Goal: Check status: Check status

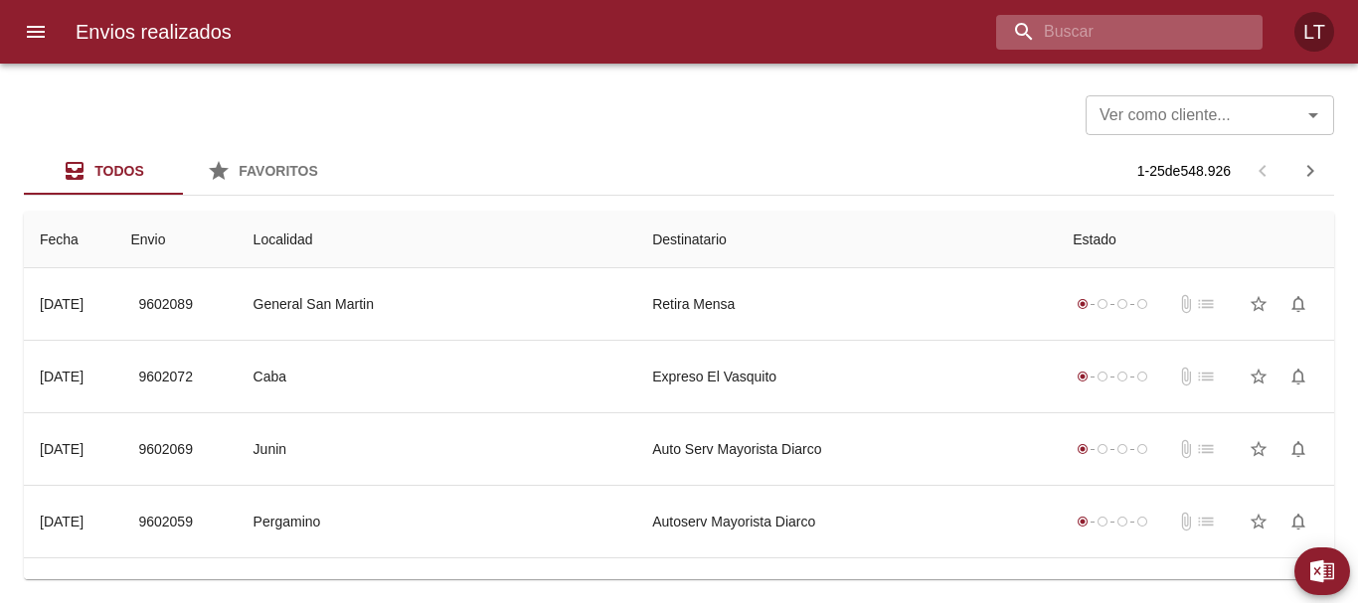
click at [1166, 34] on input "buscar" at bounding box center [1112, 32] width 233 height 35
paste input "9492228"
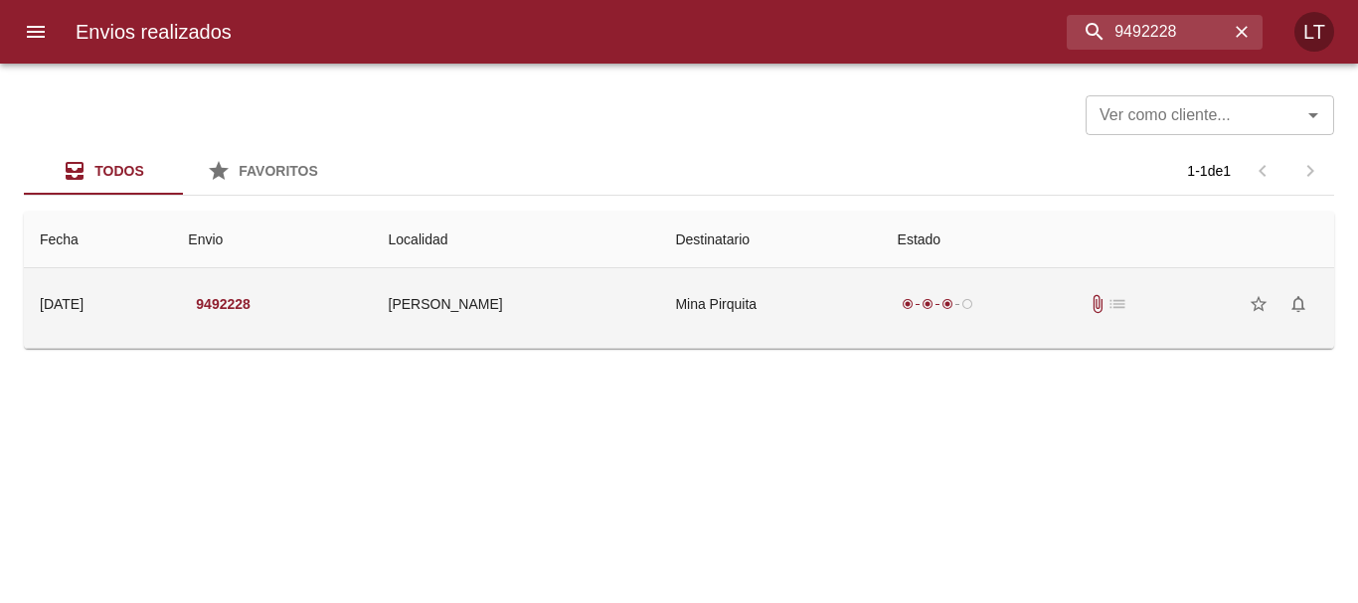
click at [777, 320] on td "Mina Pirquita" at bounding box center [770, 304] width 222 height 72
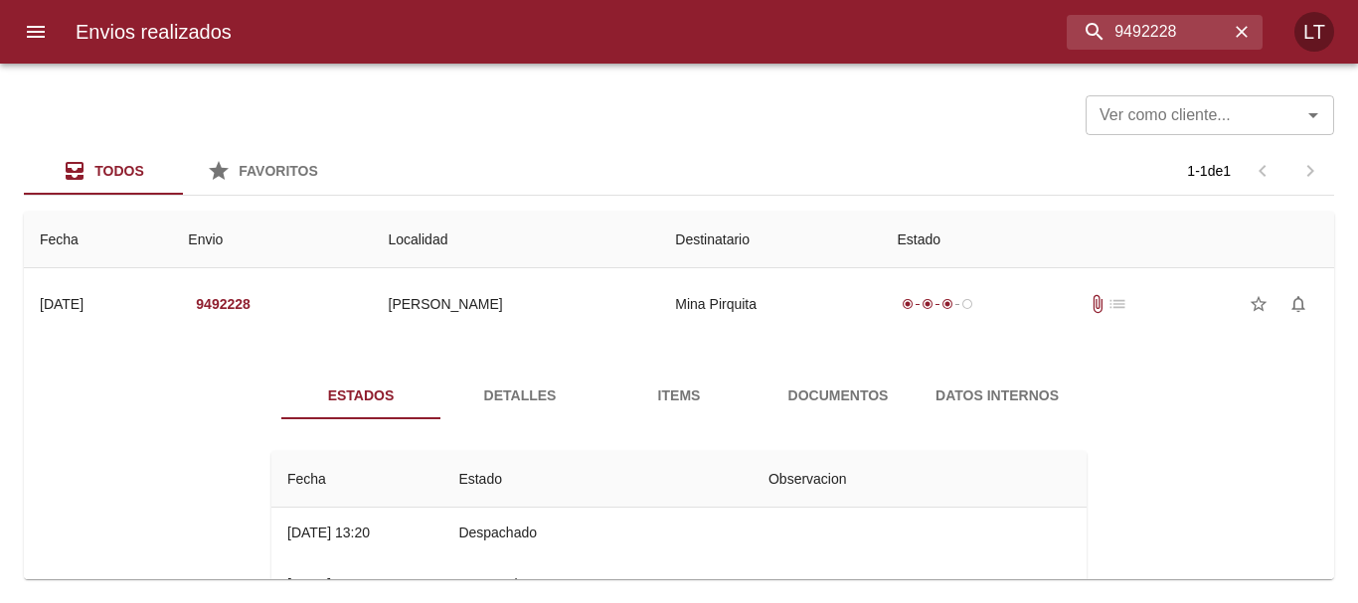
click at [826, 382] on button "Documentos" at bounding box center [837, 396] width 159 height 48
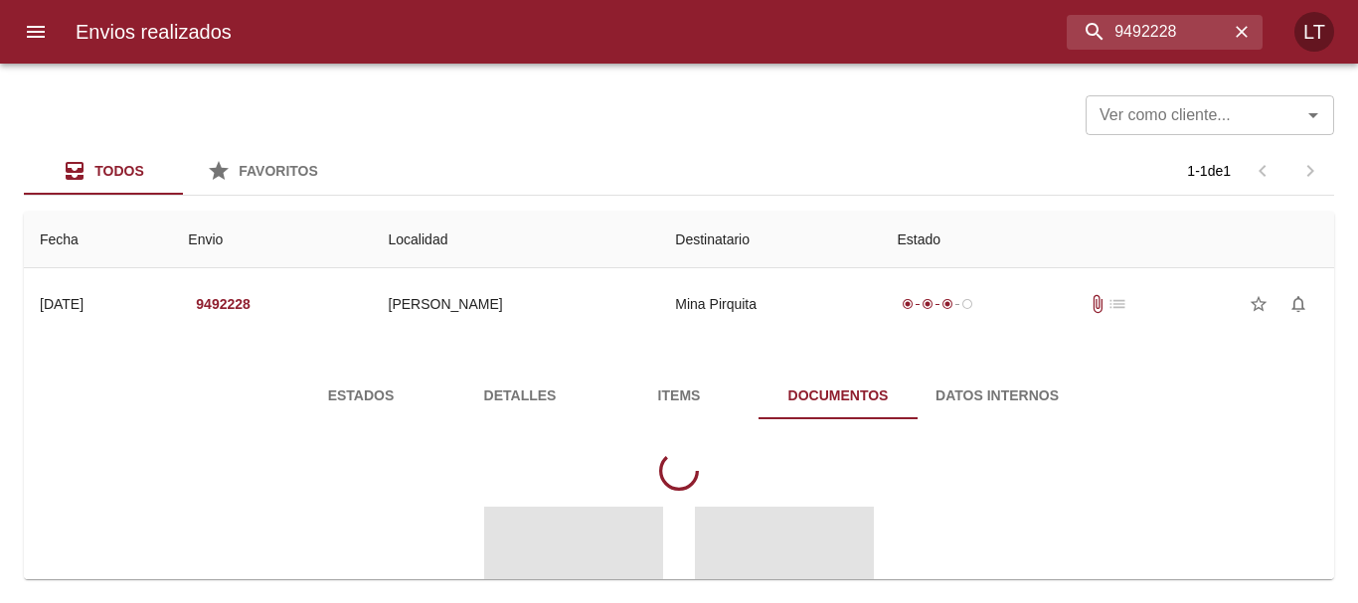
click at [492, 408] on button "Detalles" at bounding box center [519, 396] width 159 height 48
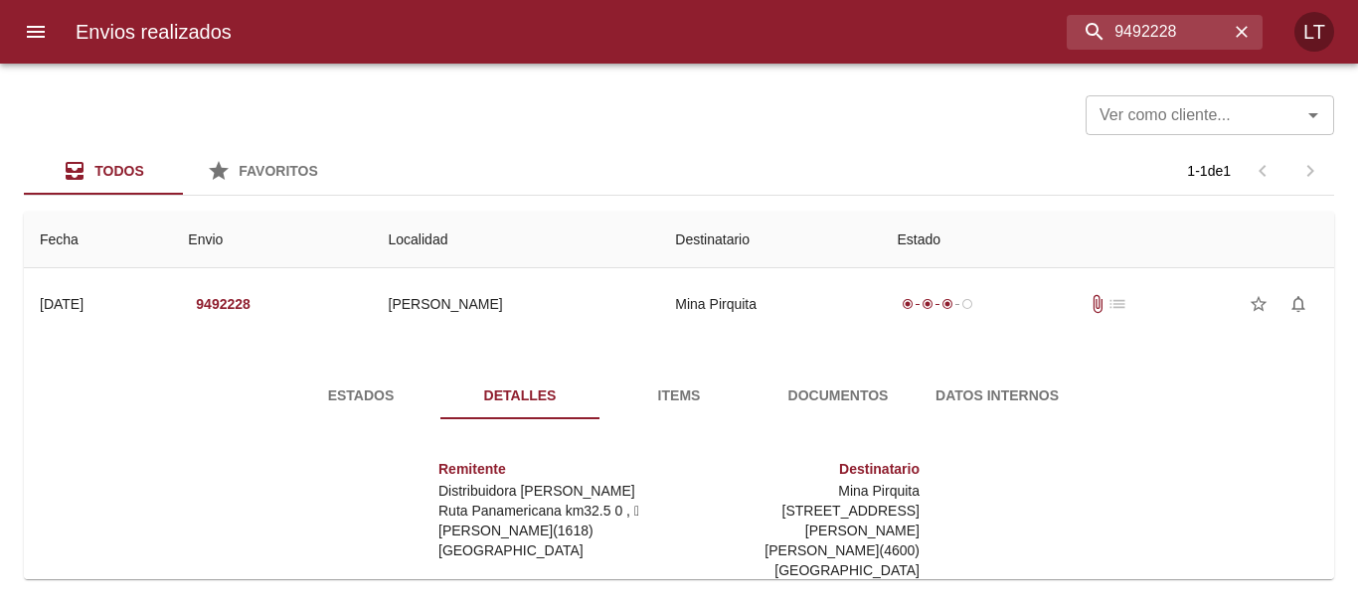
click at [351, 399] on span "Estados" at bounding box center [360, 396] width 135 height 25
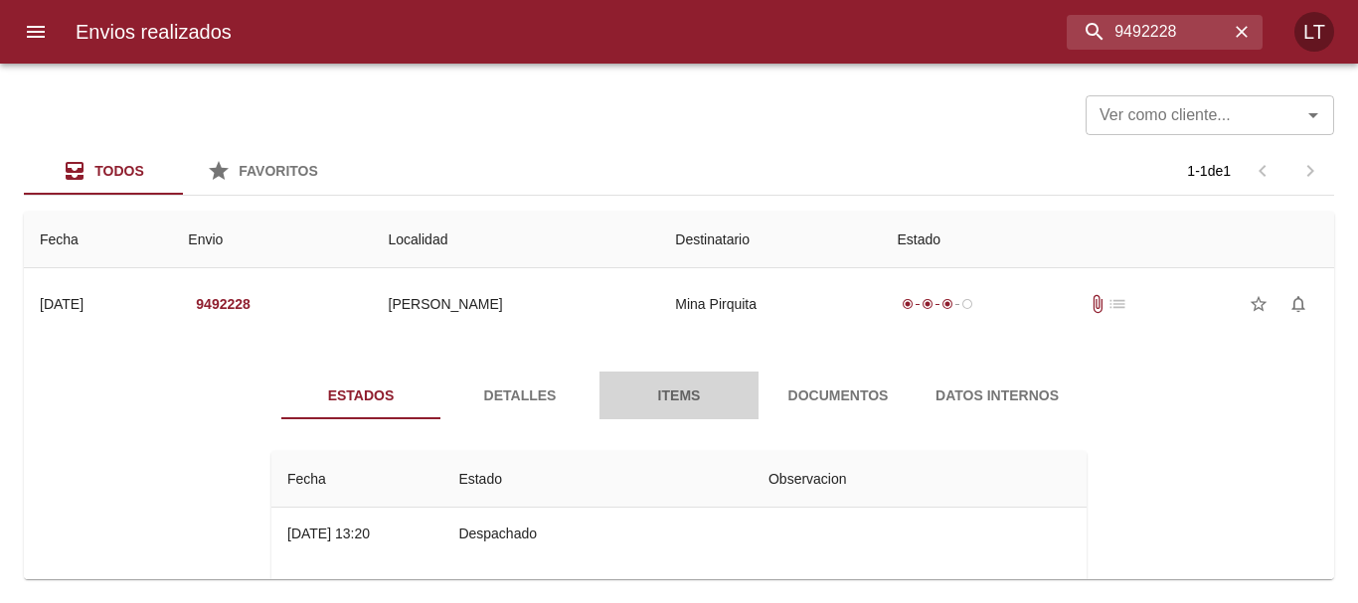
click at [650, 399] on span "Items" at bounding box center [678, 396] width 135 height 25
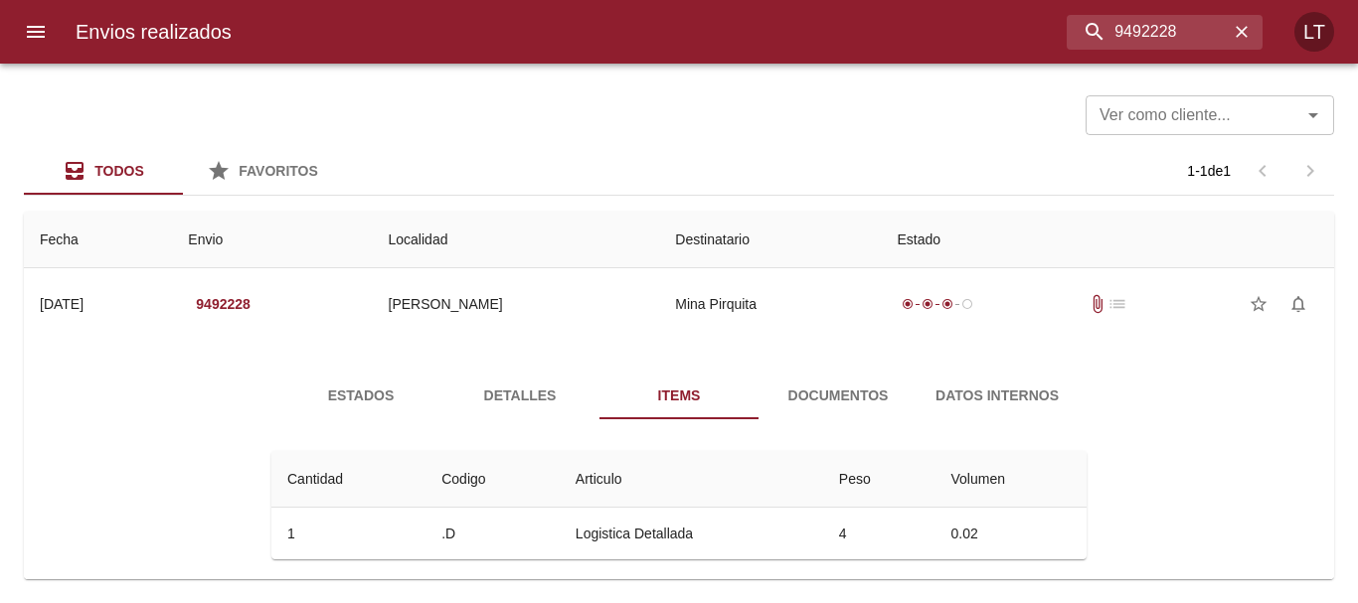
click at [491, 411] on button "Detalles" at bounding box center [519, 396] width 159 height 48
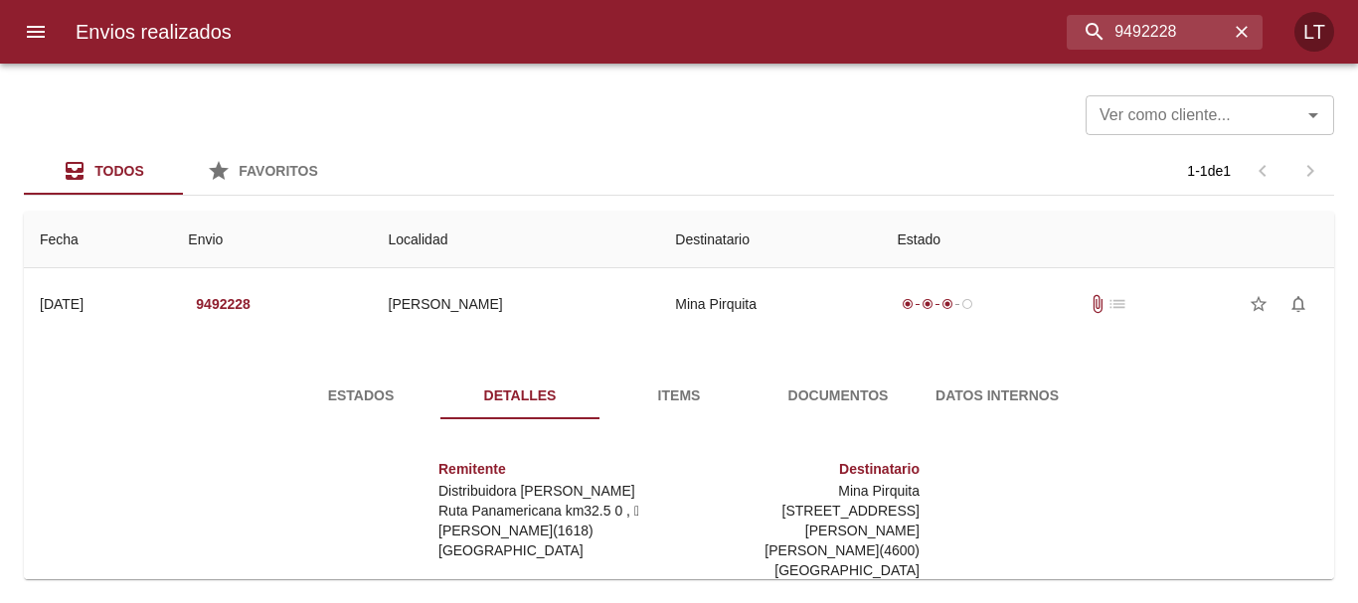
click at [843, 396] on span "Documentos" at bounding box center [837, 396] width 135 height 25
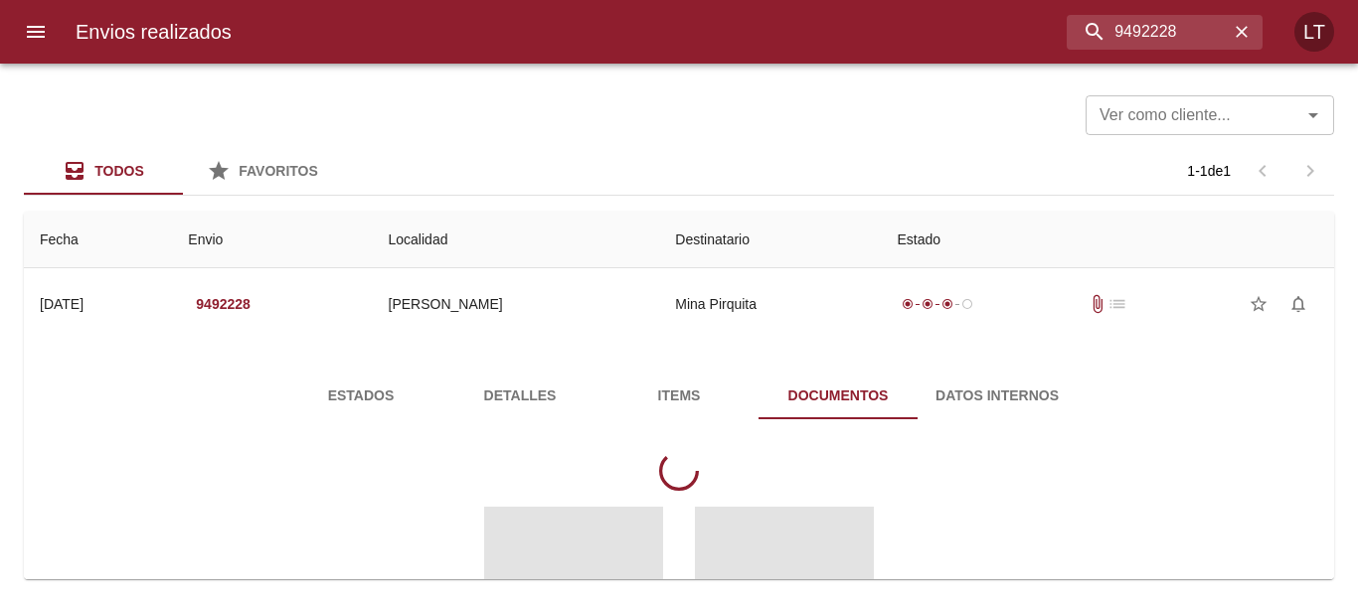
scroll to position [233, 0]
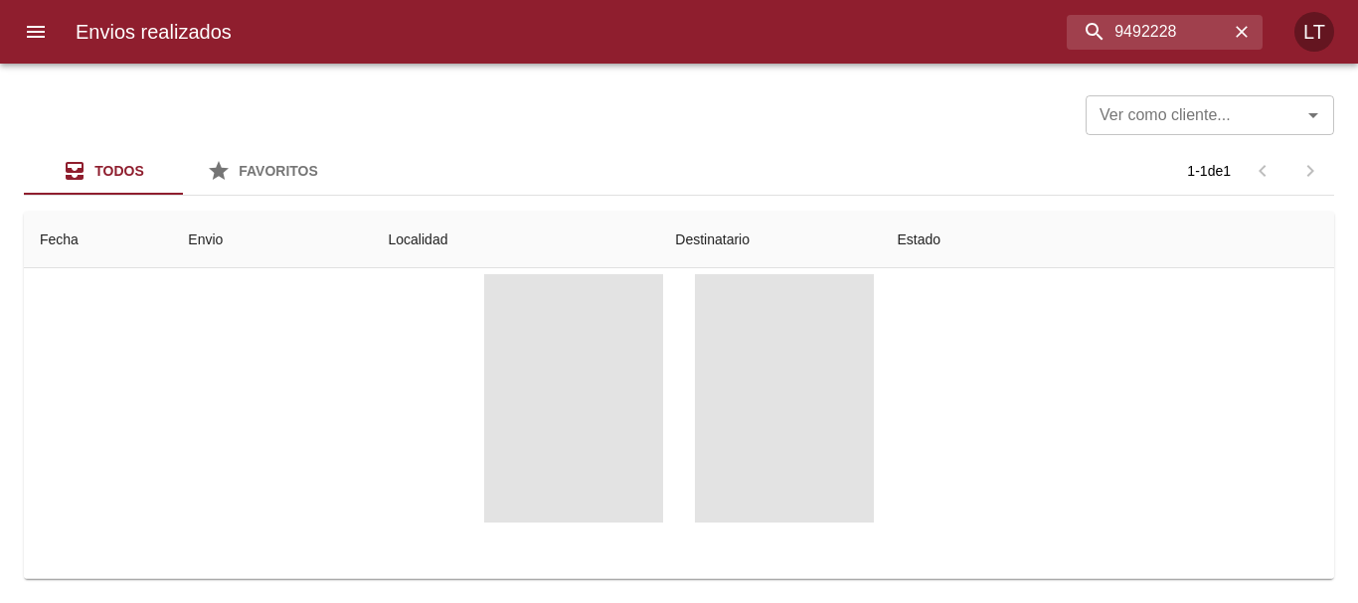
click at [854, 381] on span "Tabla de envíos del cliente" at bounding box center [784, 398] width 179 height 248
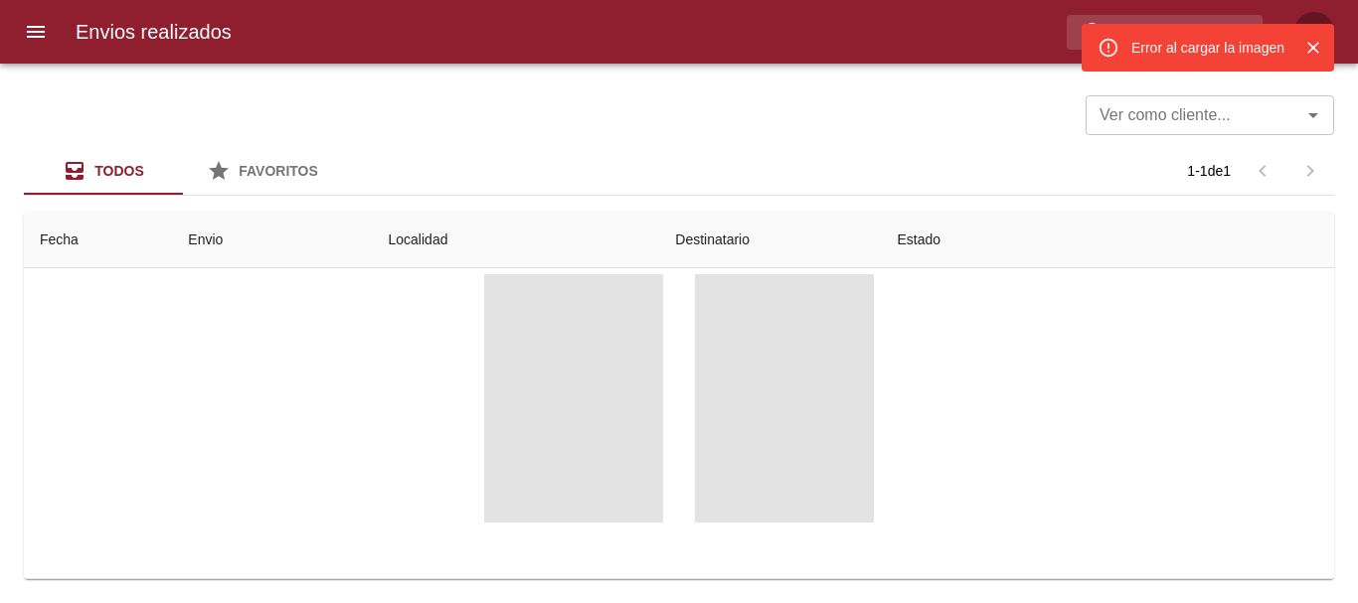
scroll to position [0, 0]
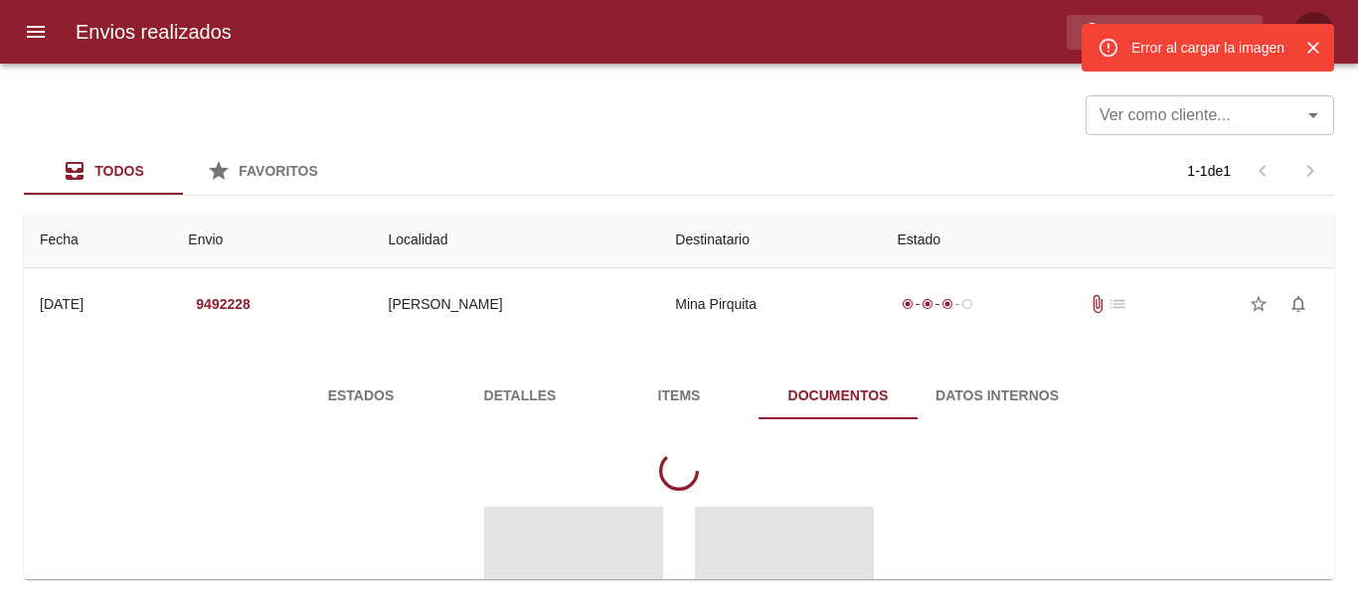
click at [1312, 59] on button "Cerrar" at bounding box center [1313, 48] width 26 height 26
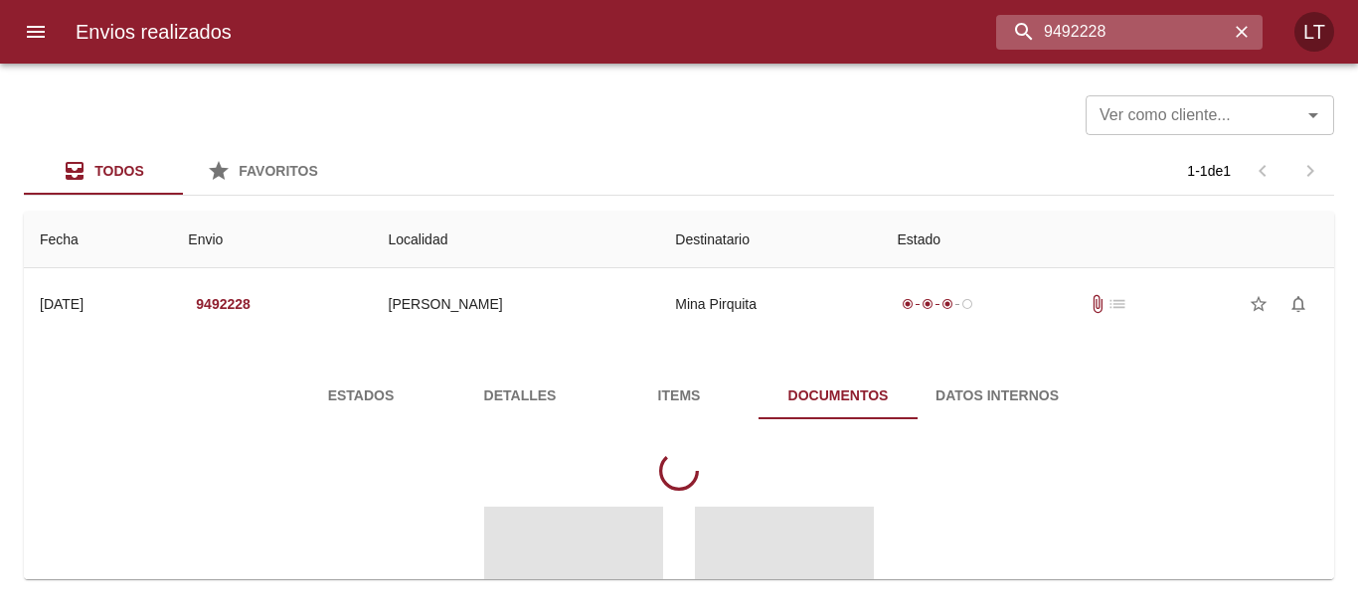
click at [1170, 23] on input "9492228" at bounding box center [1112, 32] width 233 height 35
paste input "584671"
type input "9584671"
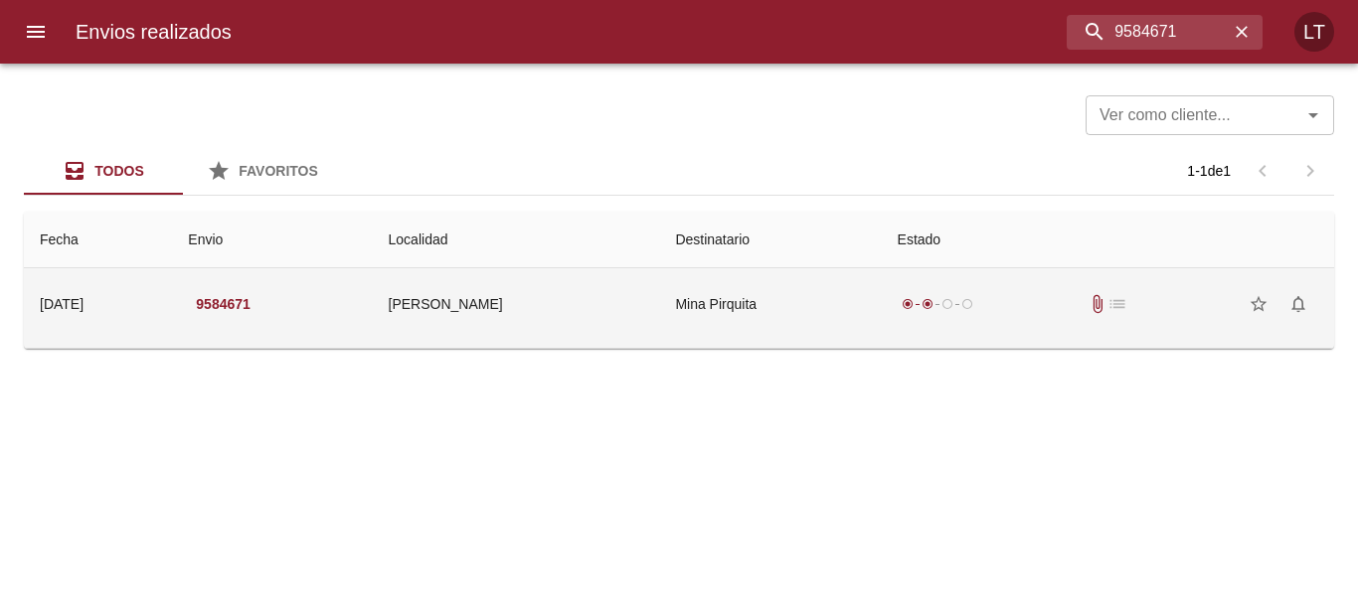
click at [860, 290] on td "Mina Pirquita" at bounding box center [770, 304] width 222 height 72
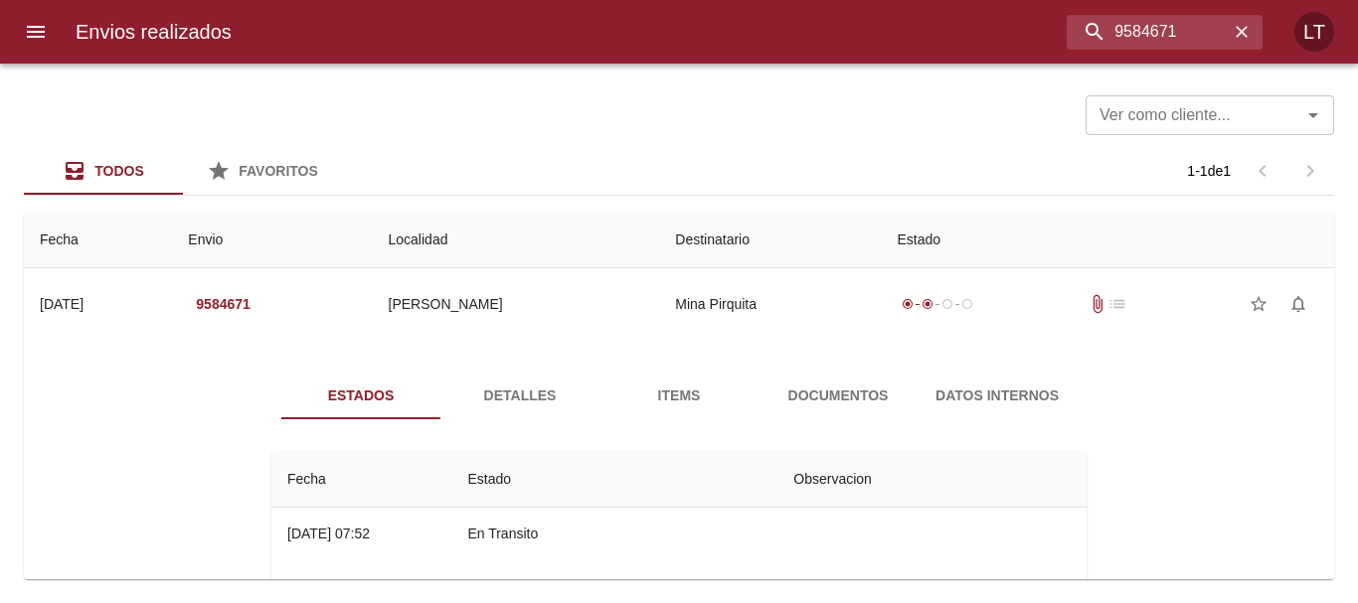
click at [810, 395] on span "Documentos" at bounding box center [837, 396] width 135 height 25
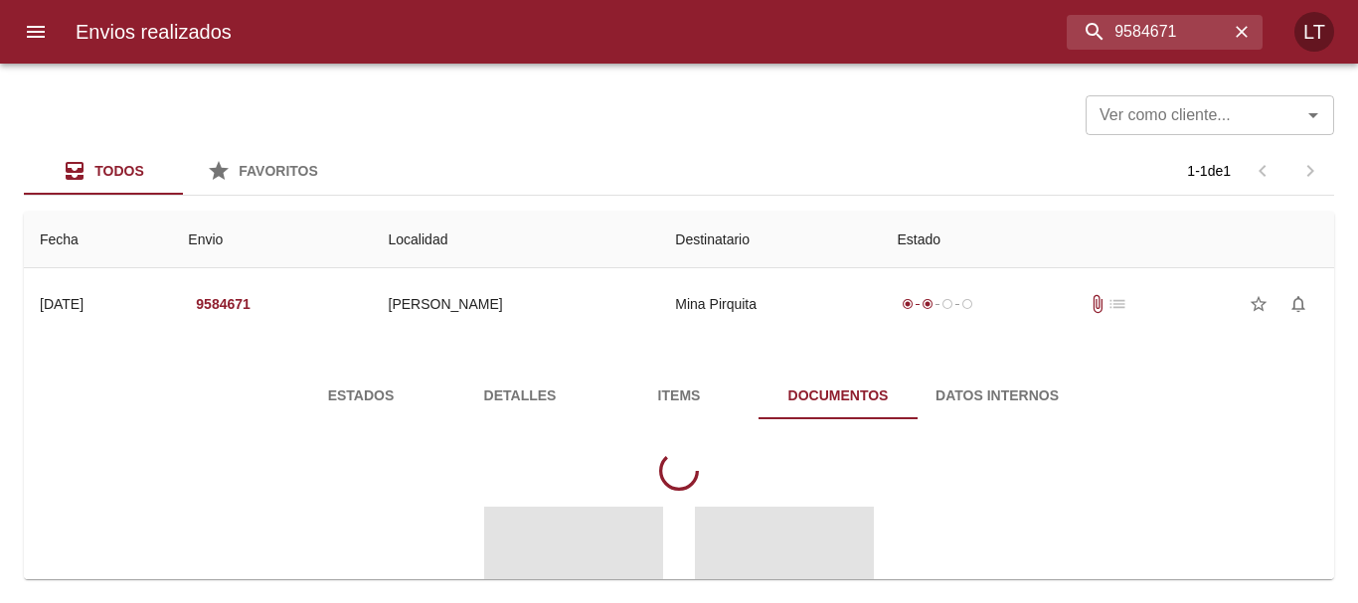
click at [361, 389] on span "Estados" at bounding box center [360, 396] width 135 height 25
